Goal: Obtain resource: Obtain resource

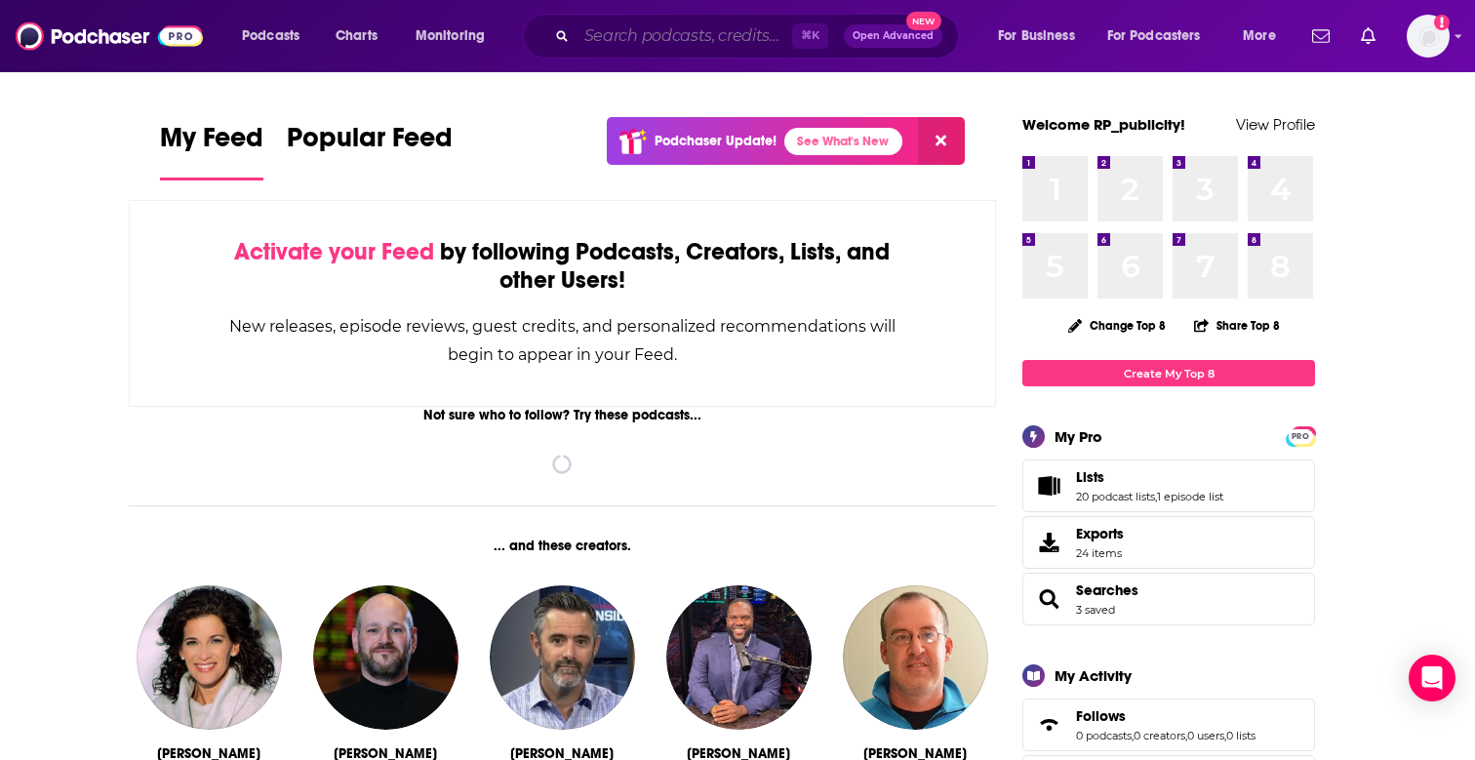
click at [715, 25] on input "Search podcasts, credits, & more..." at bounding box center [685, 35] width 216 height 31
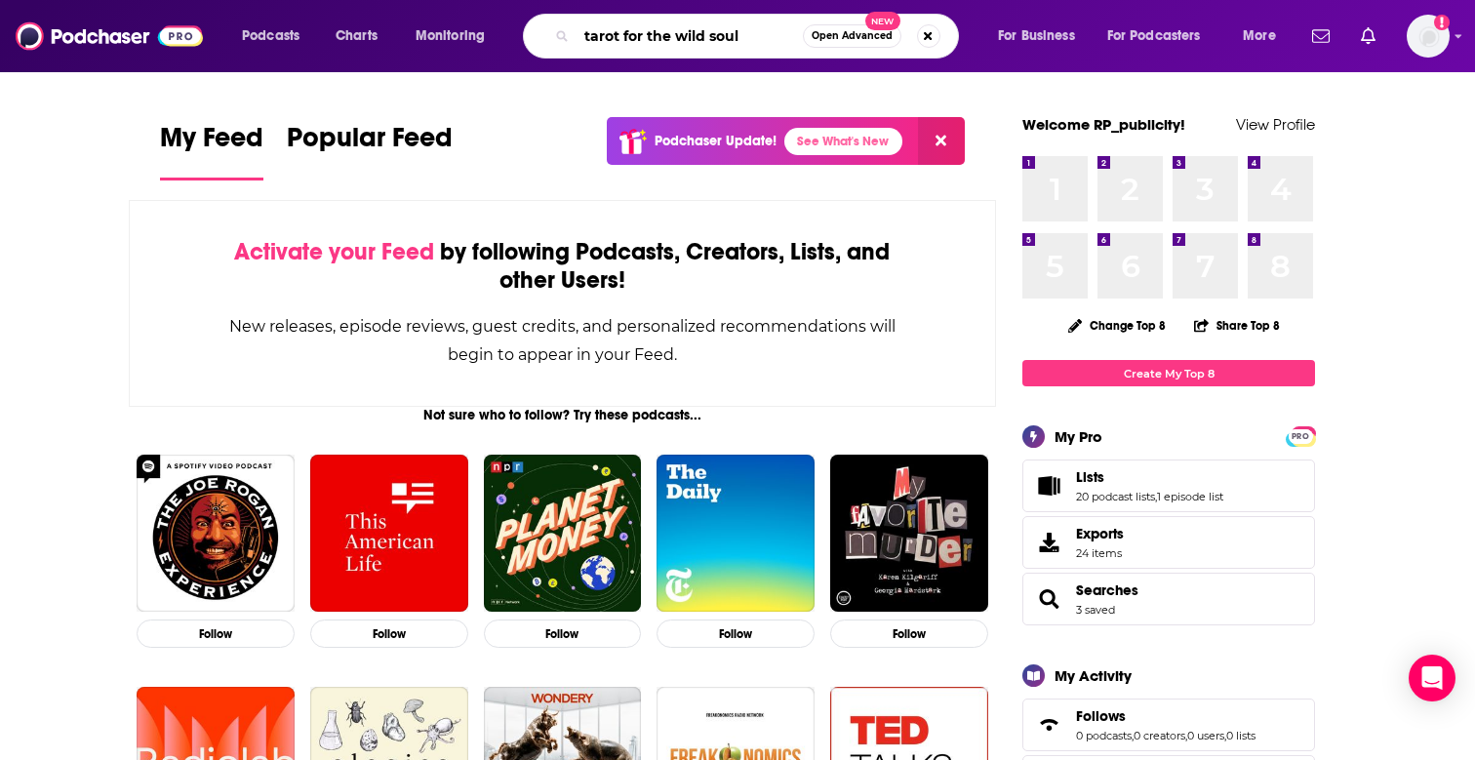
type input "tarot for the wild soul"
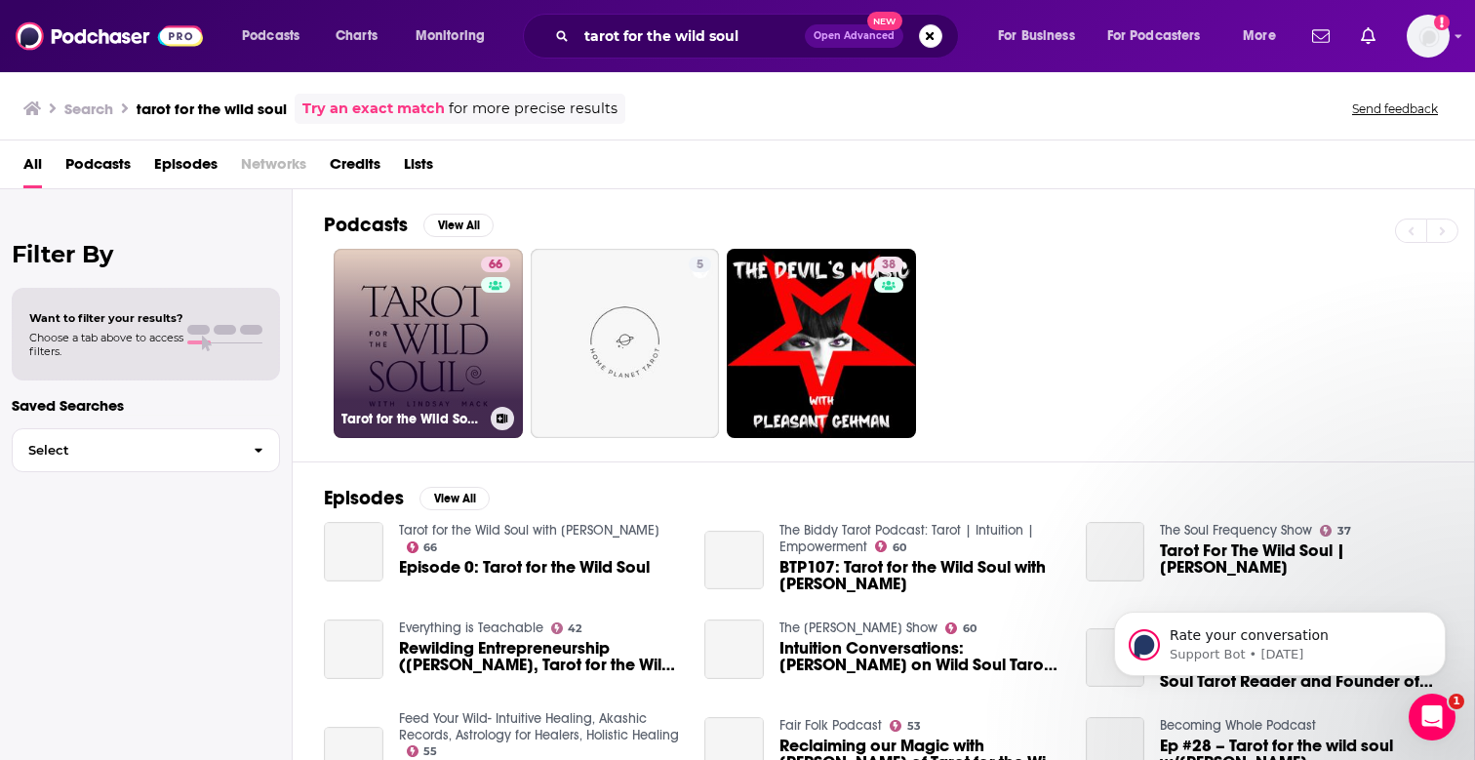
click at [356, 327] on link "66 Tarot for the Wild Soul with [PERSON_NAME]" at bounding box center [428, 343] width 189 height 189
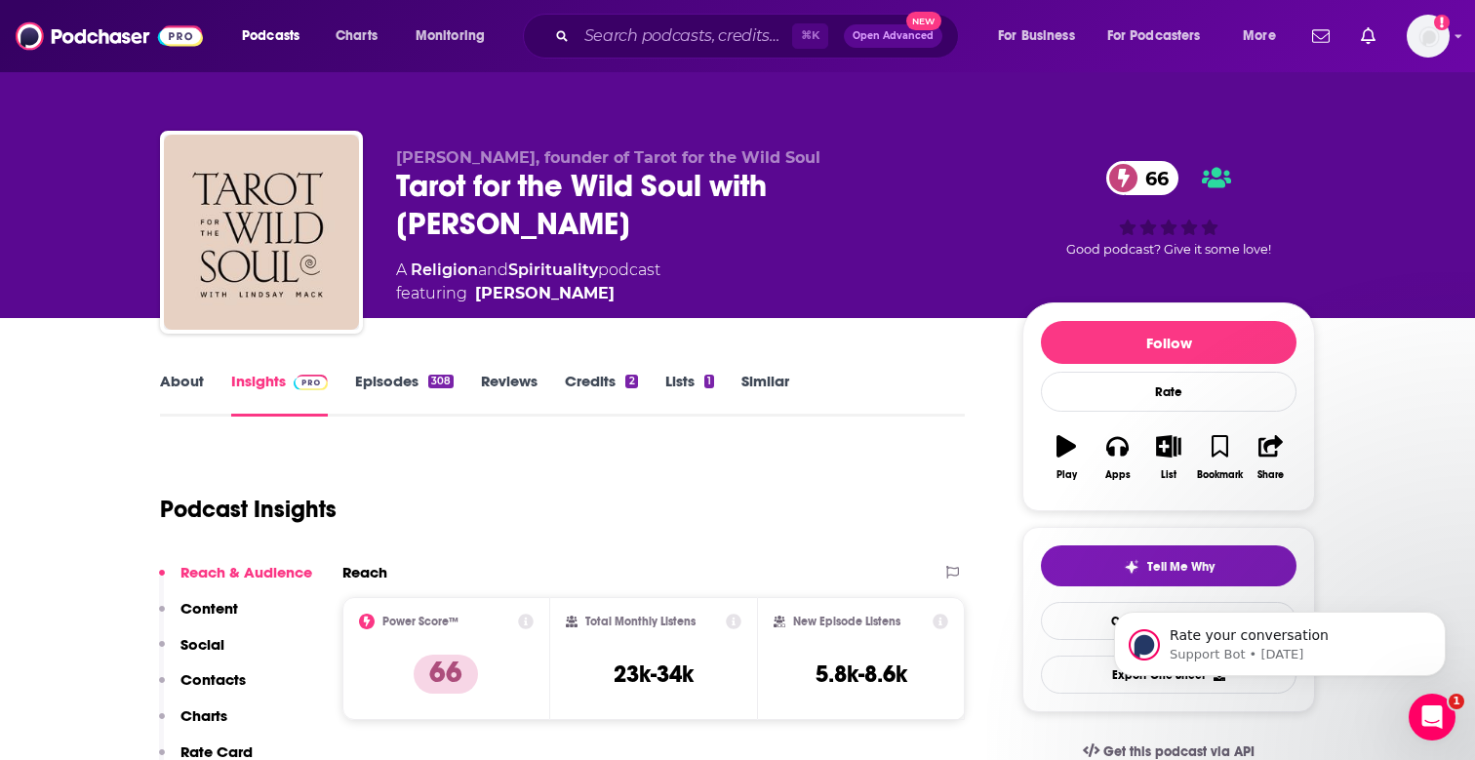
scroll to position [244, 0]
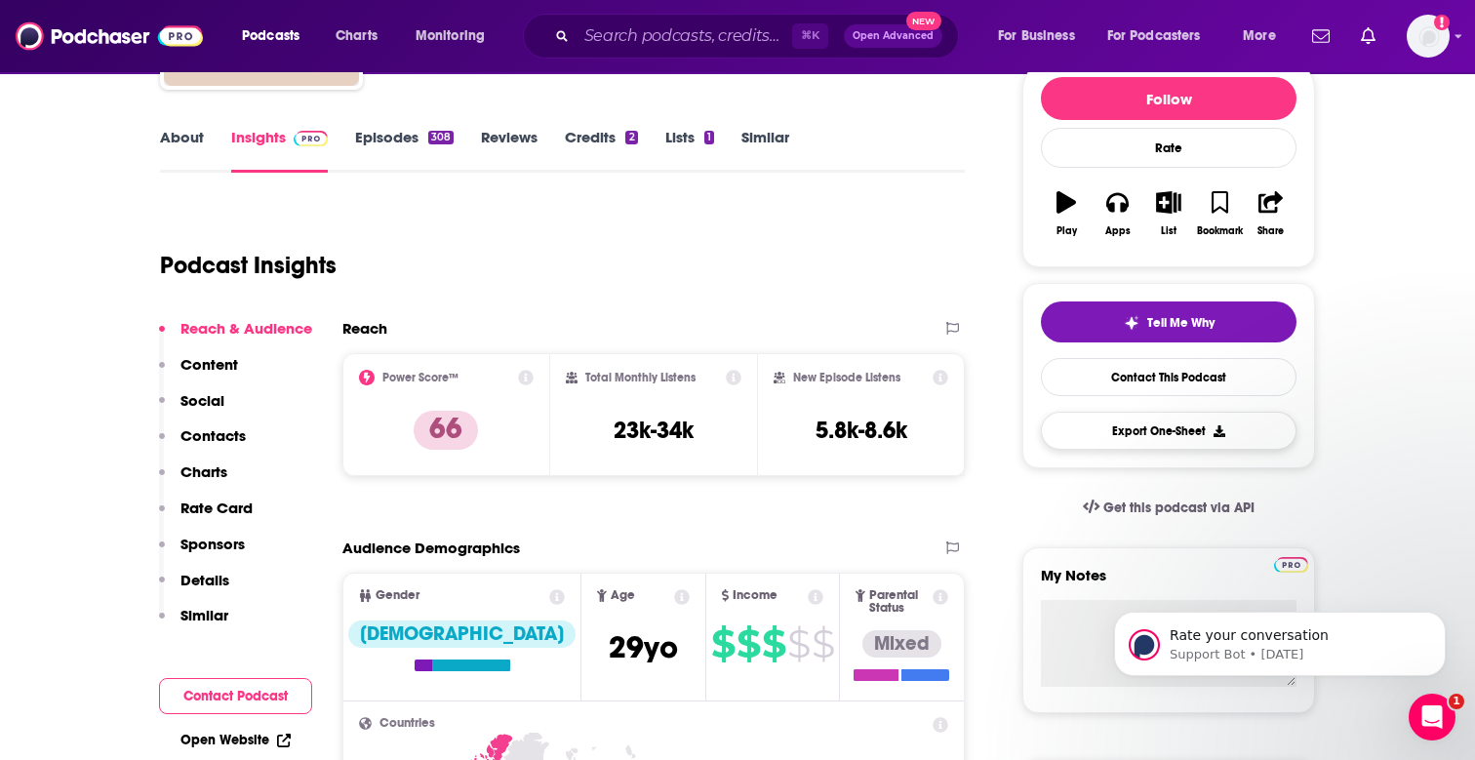
click at [1158, 426] on button "Export One-Sheet" at bounding box center [1169, 431] width 256 height 38
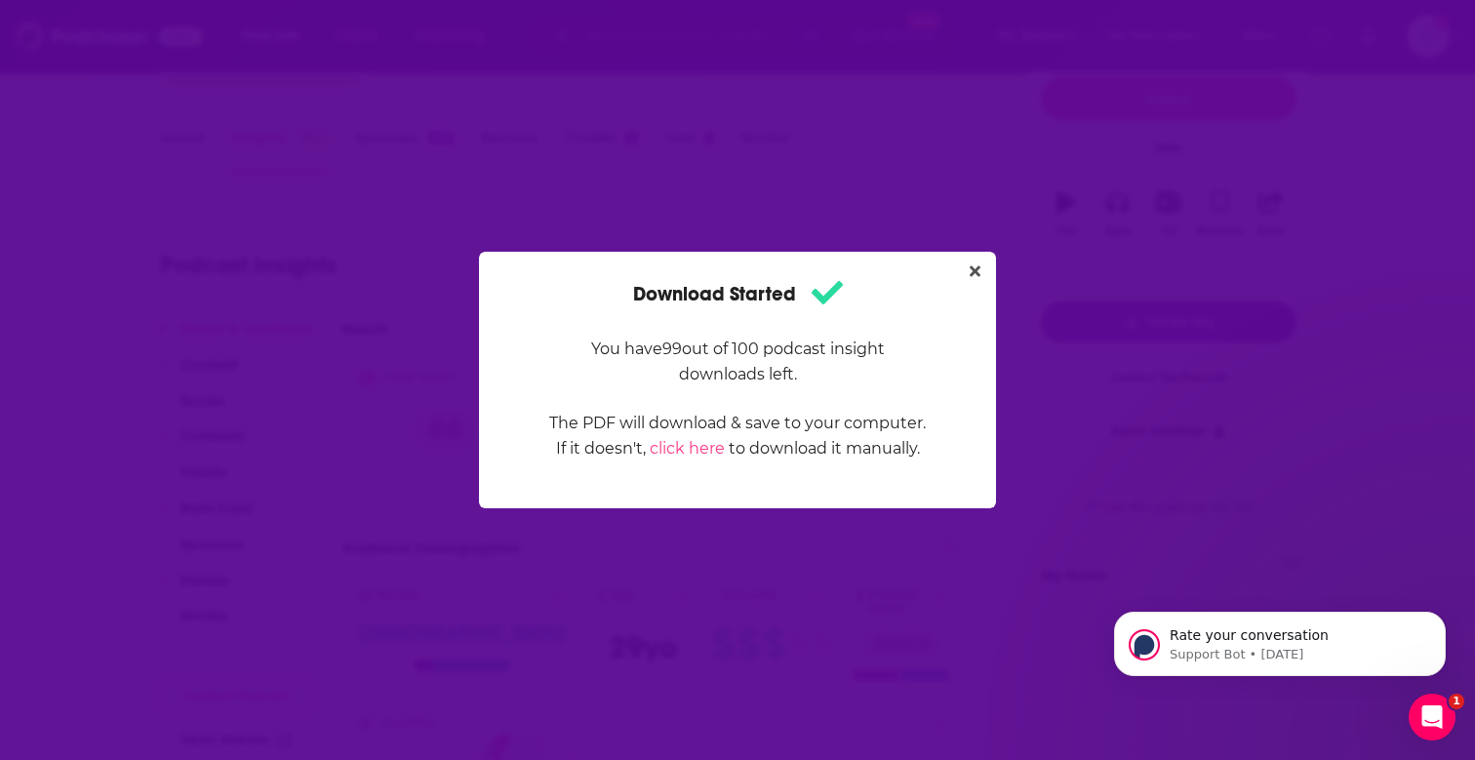
click at [1106, 312] on div "Download Started You have 99 out of 100 podcast insight downloads left. The PDF…" at bounding box center [737, 380] width 1475 height 760
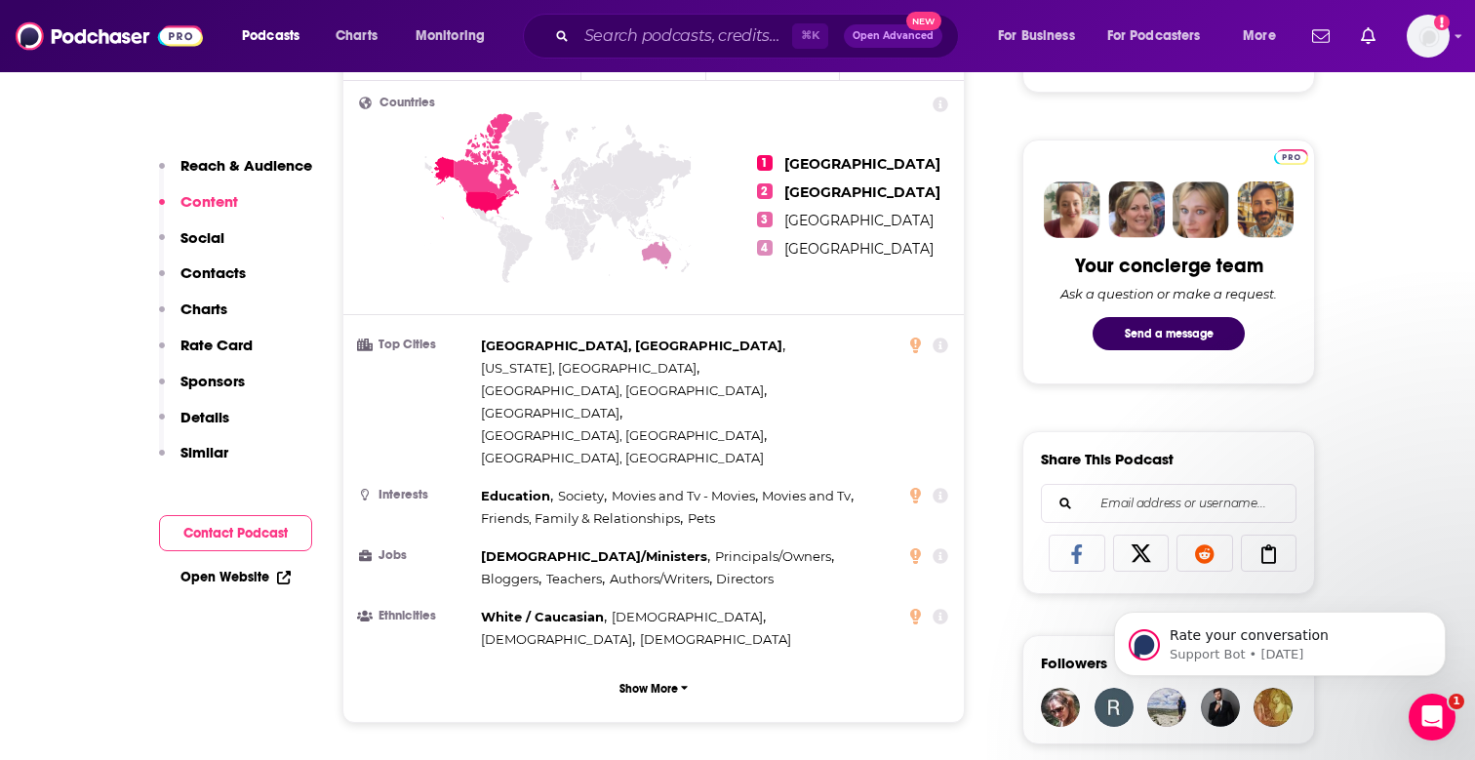
scroll to position [864, 0]
click at [667, 682] on p "Show More" at bounding box center [648, 689] width 59 height 14
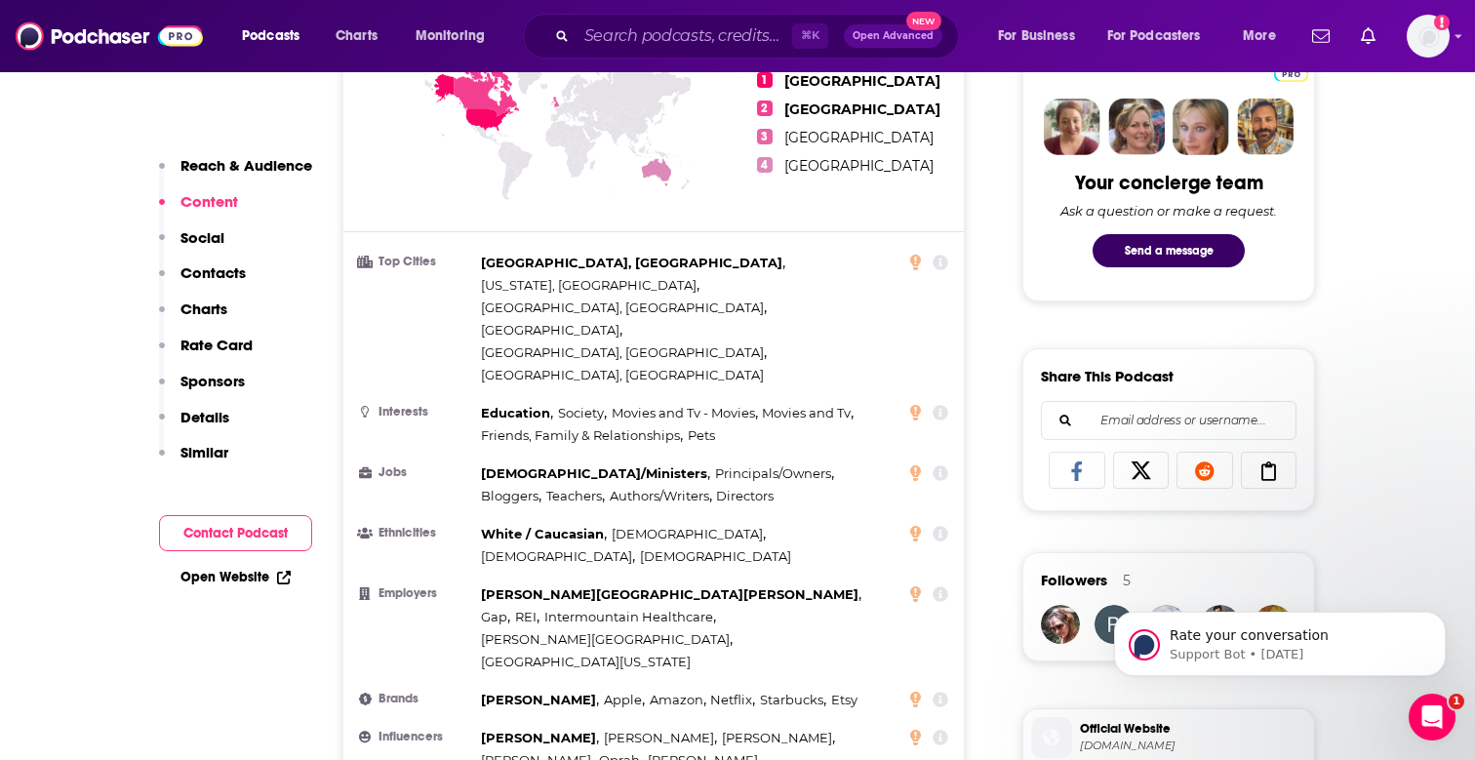
scroll to position [947, 0]
